Goal: Task Accomplishment & Management: Manage account settings

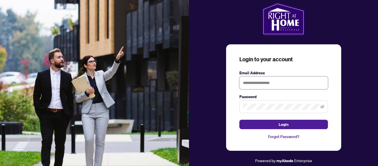
click at [280, 88] on input "text" at bounding box center [284, 82] width 89 height 13
type input "**********"
click at [323, 107] on icon "eye-invisible" at bounding box center [323, 107] width 4 height 4
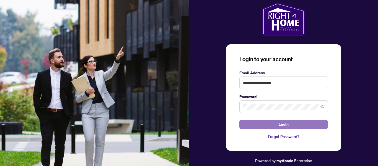
click at [296, 122] on button "Login" at bounding box center [284, 124] width 89 height 9
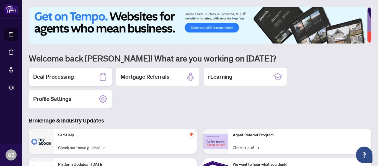
click at [79, 75] on div "Deal Processing" at bounding box center [70, 77] width 83 height 18
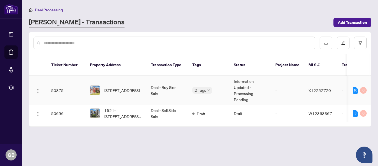
click at [63, 85] on td "50875" at bounding box center [66, 90] width 39 height 29
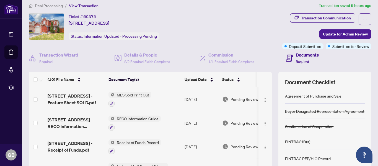
scroll to position [2, 0]
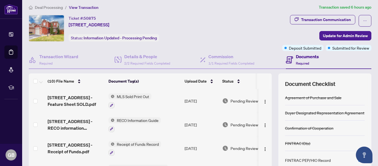
click at [304, 60] on div "Documents Required" at bounding box center [307, 59] width 23 height 13
click at [305, 58] on h4 "Documents" at bounding box center [307, 56] width 23 height 7
click at [82, 6] on span "View Transaction" at bounding box center [84, 7] width 30 height 5
click at [86, 5] on span "View Transaction" at bounding box center [84, 7] width 30 height 5
click at [42, 6] on span "Deal Processing" at bounding box center [49, 7] width 28 height 5
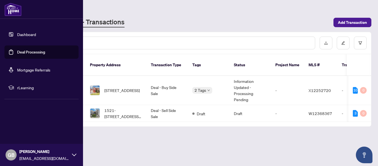
click at [15, 9] on img at bounding box center [12, 9] width 17 height 13
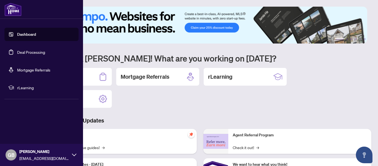
click at [27, 35] on link "Dashboard" at bounding box center [26, 34] width 19 height 5
click at [25, 50] on link "Deal Processing" at bounding box center [31, 52] width 28 height 5
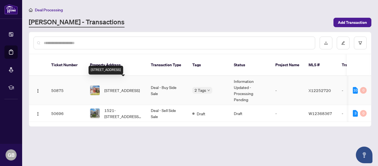
click at [117, 87] on span "[STREET_ADDRESS]" at bounding box center [121, 90] width 35 height 6
